Goal: Navigation & Orientation: Find specific page/section

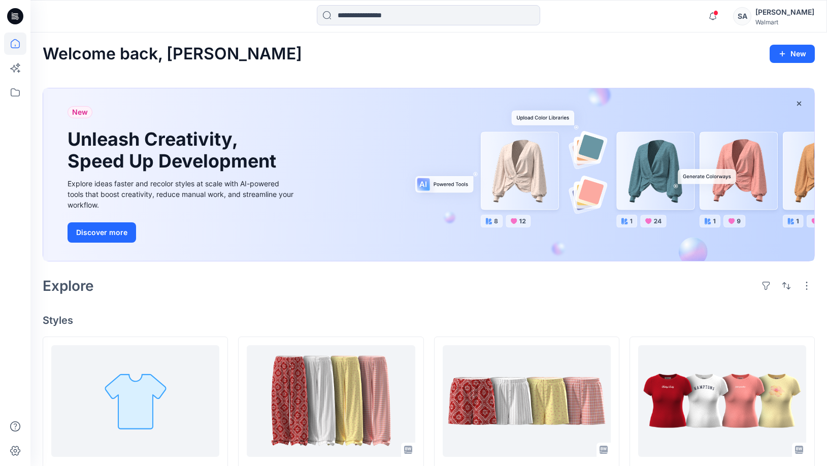
scroll to position [203, 0]
click at [719, 17] on icon "button" at bounding box center [712, 16] width 19 height 20
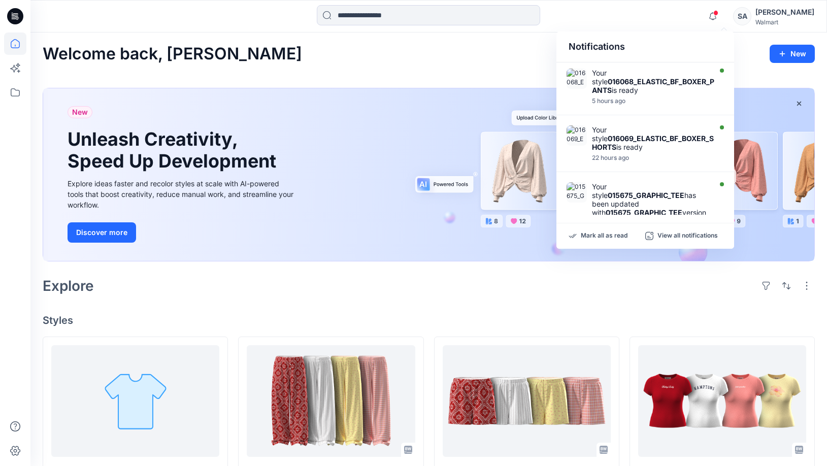
click at [653, 25] on div "Notifications Your style 016068_ELASTIC_BF_BOXER_PANTS is ready 5 hours ago You…" at bounding box center [428, 16] width 796 height 22
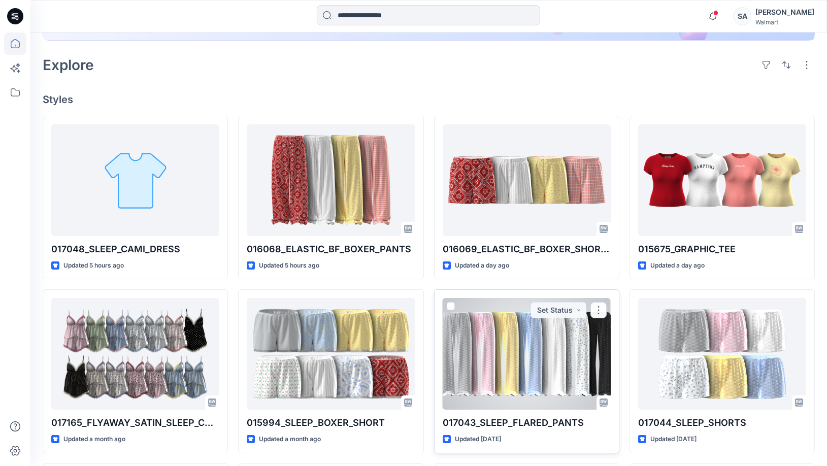
scroll to position [75, 0]
